Goal: Find specific page/section: Find specific page/section

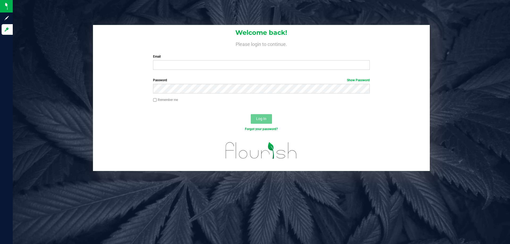
click at [178, 74] on div "Welcome back! Please login to continue. Email Required Please format your email…" at bounding box center [261, 49] width 337 height 49
click at [176, 69] on input "Email" at bounding box center [261, 65] width 216 height 10
type input "[EMAIL_ADDRESS][DOMAIN_NAME]"
click at [251, 114] on button "Log In" at bounding box center [261, 119] width 21 height 10
click at [263, 119] on form "Welcome back! Please login to continue. Email [EMAIL_ADDRESS][DOMAIN_NAME] Requ…" at bounding box center [261, 98] width 329 height 146
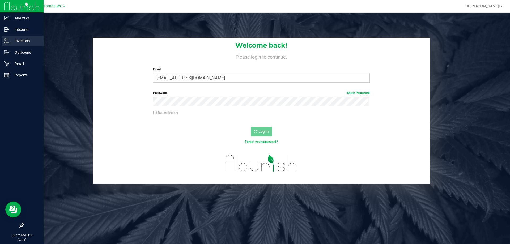
click at [23, 41] on p "Inventory" at bounding box center [25, 41] width 32 height 6
